Goal: Navigation & Orientation: Find specific page/section

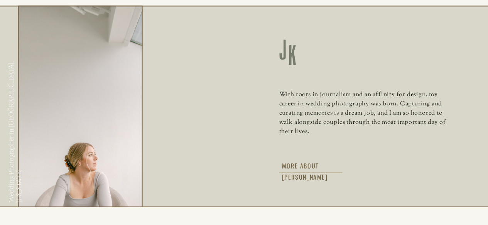
scroll to position [994, 0]
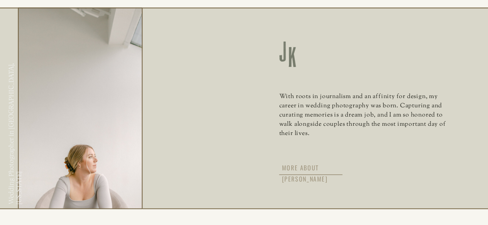
click at [316, 168] on h3 "More about [PERSON_NAME]" at bounding box center [319, 167] width 74 height 8
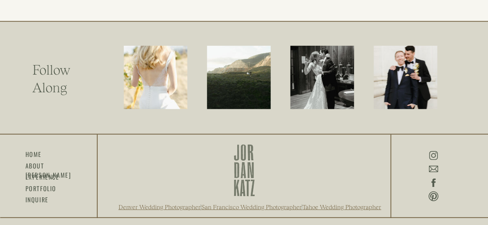
scroll to position [891, 0]
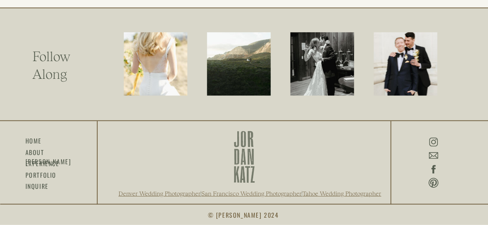
click at [432, 170] on icon at bounding box center [433, 170] width 4 height 8
click at [431, 172] on icon at bounding box center [432, 169] width 11 height 13
click at [432, 168] on icon at bounding box center [433, 170] width 4 height 8
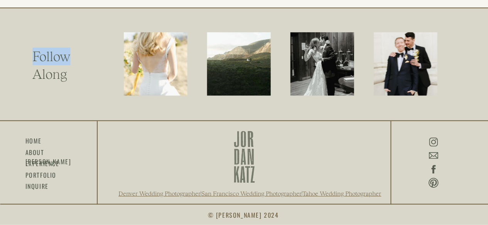
click at [432, 168] on icon at bounding box center [433, 170] width 4 height 8
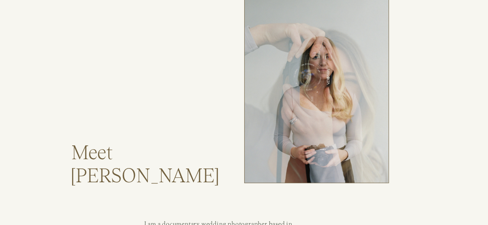
scroll to position [0, 0]
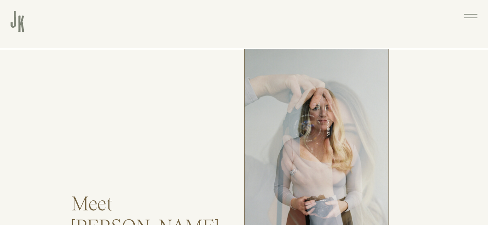
click at [462, 16] on icon at bounding box center [470, 16] width 18 height 19
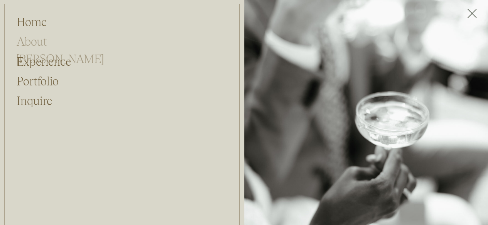
click at [66, 39] on h2 "About [PERSON_NAME]" at bounding box center [54, 40] width 75 height 15
click at [74, 42] on h2 "About [PERSON_NAME]" at bounding box center [54, 40] width 75 height 15
click at [40, 24] on h2 "Home" at bounding box center [38, 20] width 42 height 15
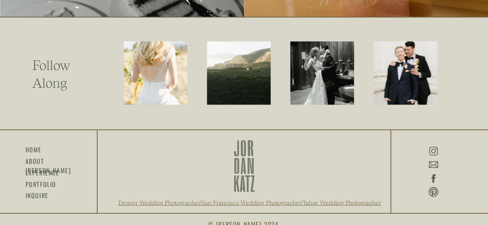
scroll to position [2028, 0]
